Goal: Information Seeking & Learning: Learn about a topic

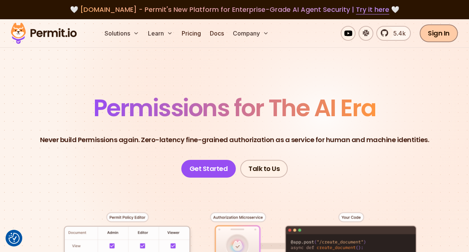
click at [437, 40] on link "Sign In" at bounding box center [438, 33] width 38 height 18
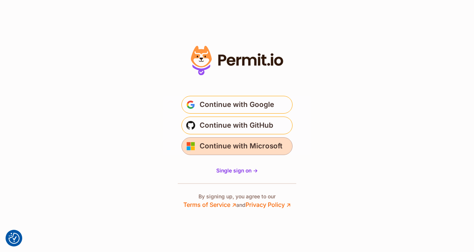
click at [231, 142] on span "Continue with Microsoft" at bounding box center [241, 146] width 83 height 12
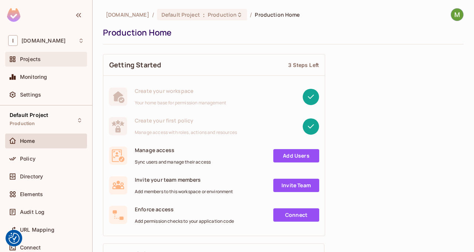
click at [41, 53] on div "Projects" at bounding box center [46, 59] width 82 height 15
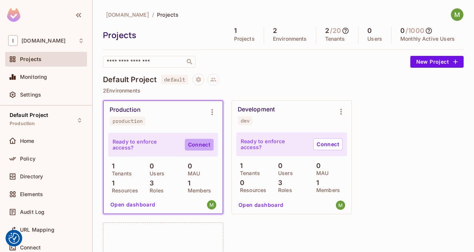
click at [197, 144] on link "Connect" at bounding box center [199, 145] width 29 height 12
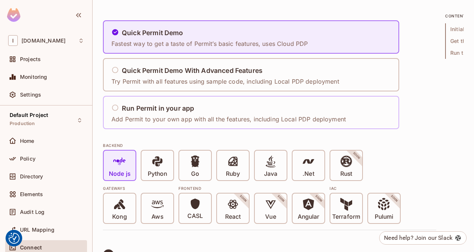
scroll to position [51, 0]
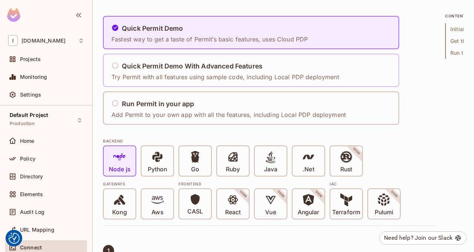
click at [216, 81] on p "Try Permit with all features using sample code, including Local PDP deployment" at bounding box center [225, 77] width 228 height 8
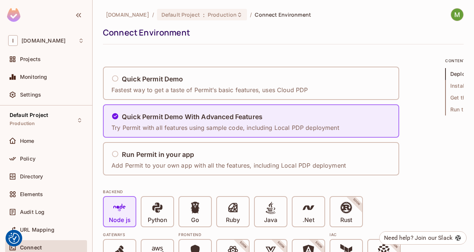
scroll to position [0, 0]
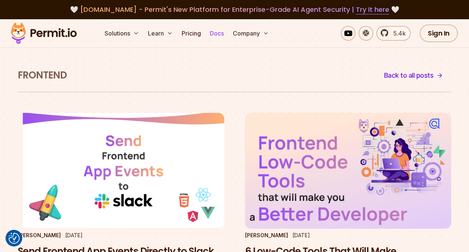
click at [215, 34] on link "Docs" at bounding box center [217, 33] width 20 height 15
